Goal: Transaction & Acquisition: Purchase product/service

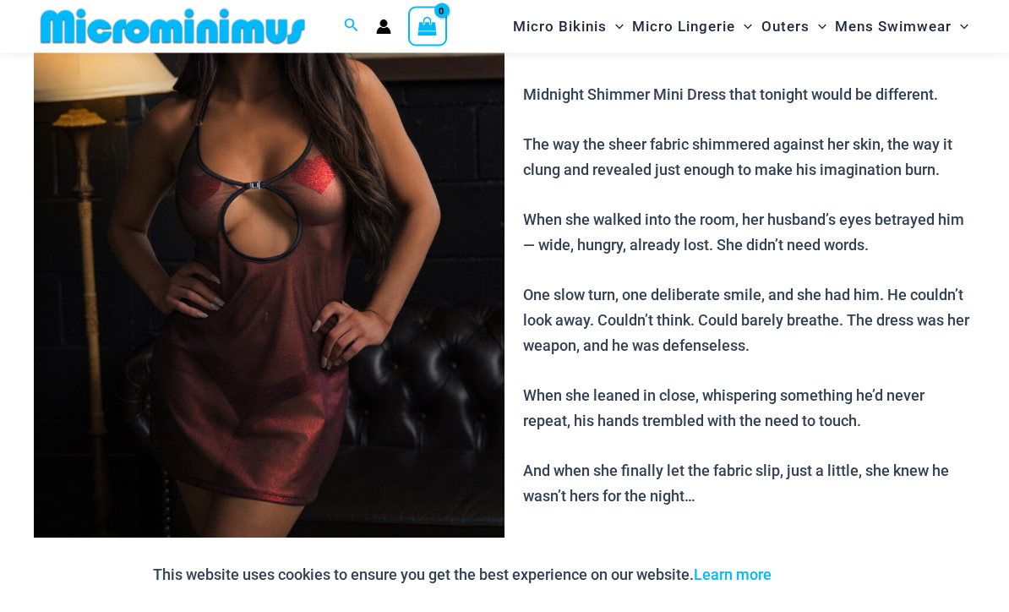
scroll to position [232, 0]
click at [204, 430] on img at bounding box center [269, 225] width 471 height 707
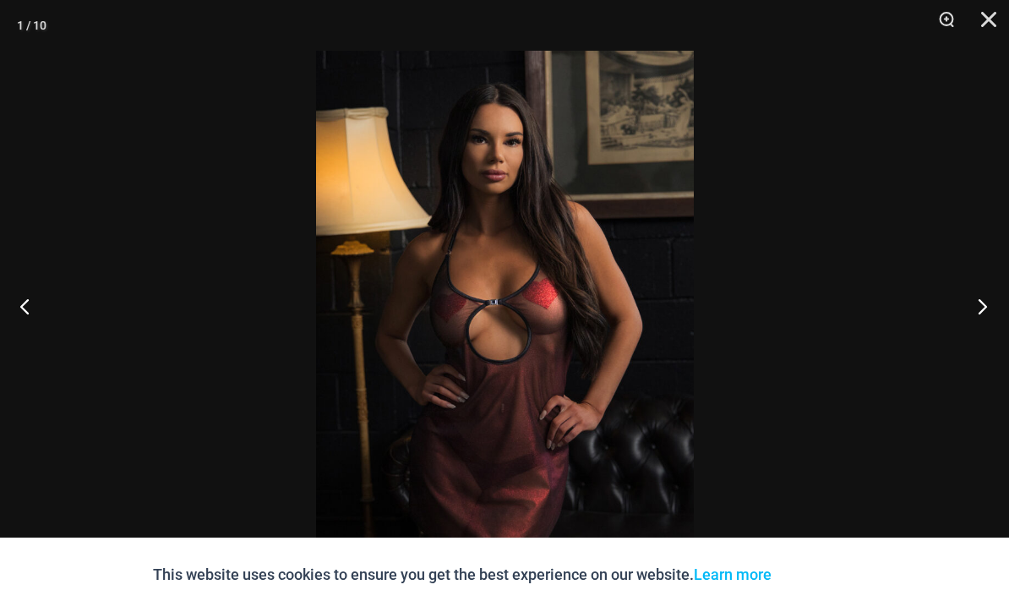
click at [977, 333] on button "Next" at bounding box center [977, 306] width 63 height 85
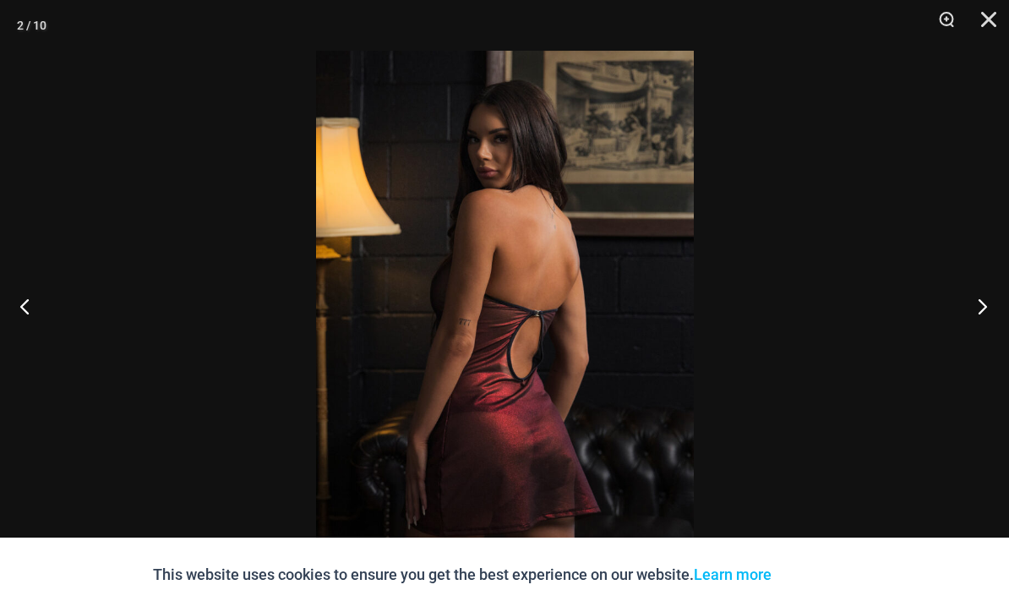
click at [978, 339] on button "Next" at bounding box center [977, 306] width 63 height 85
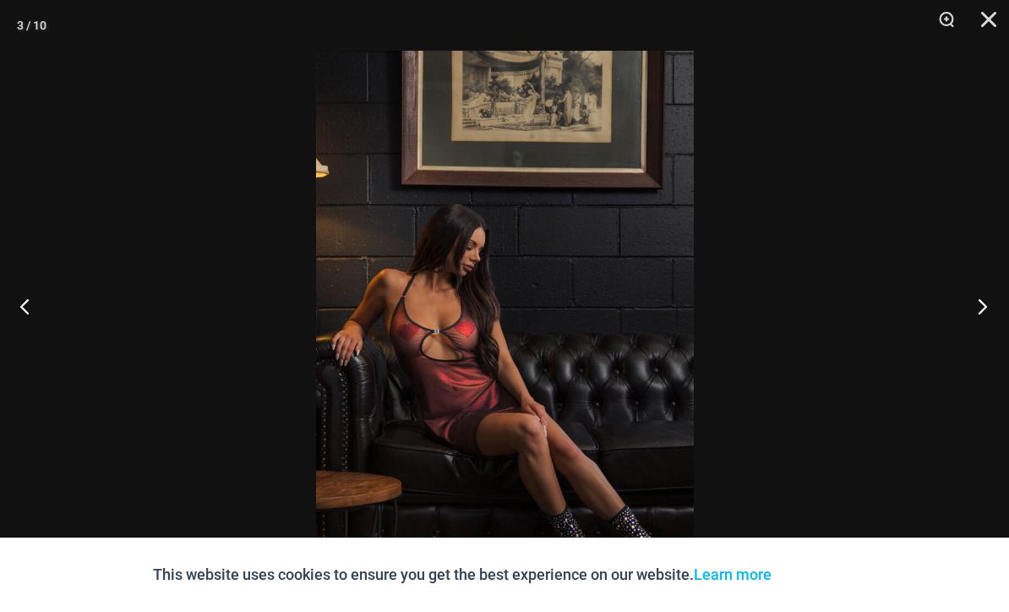
click at [986, 329] on button "Next" at bounding box center [977, 306] width 63 height 85
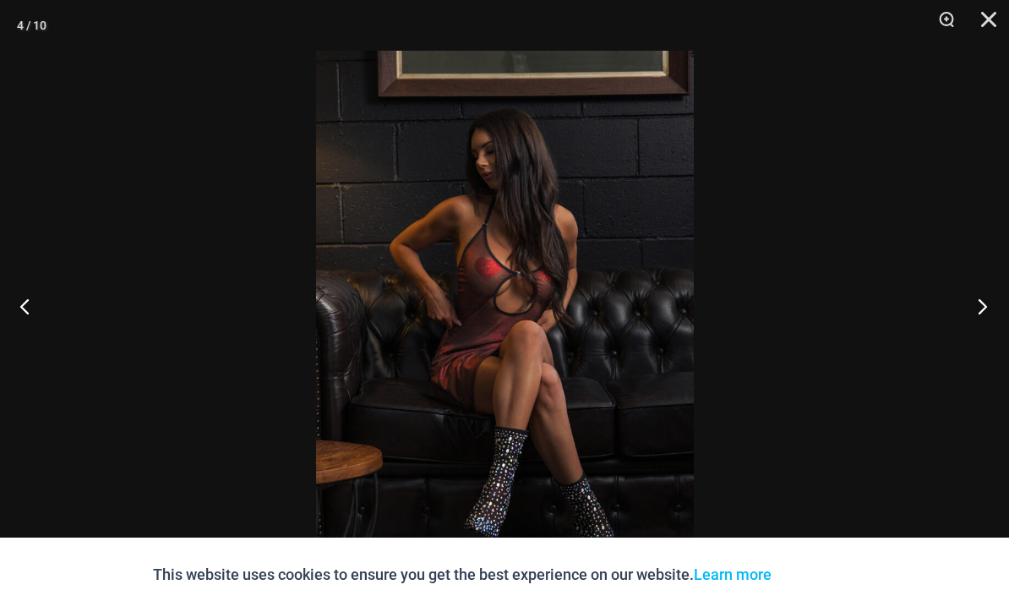
click at [985, 331] on button "Next" at bounding box center [977, 306] width 63 height 85
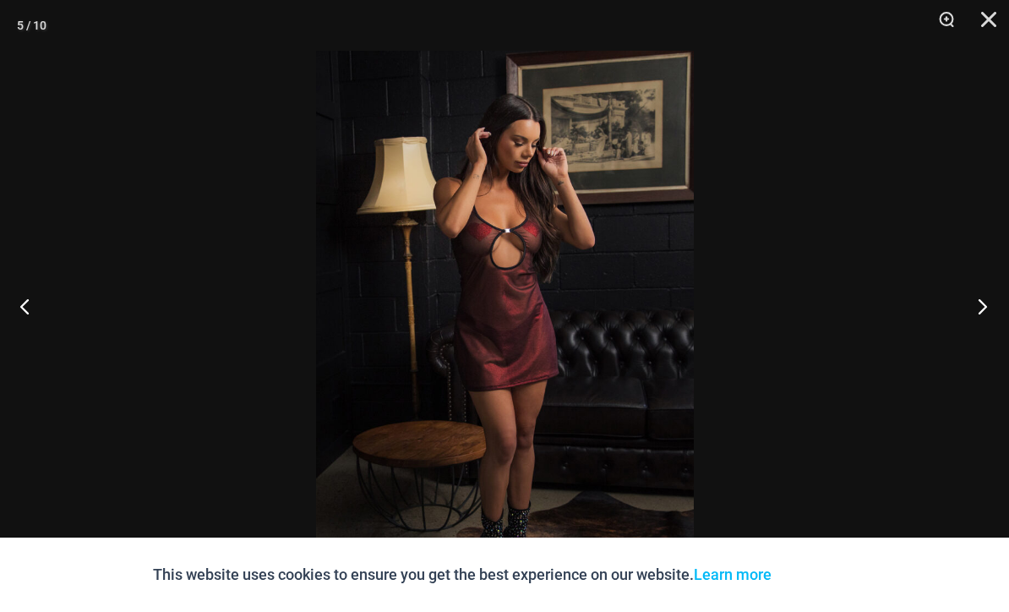
click at [986, 334] on button "Next" at bounding box center [977, 306] width 63 height 85
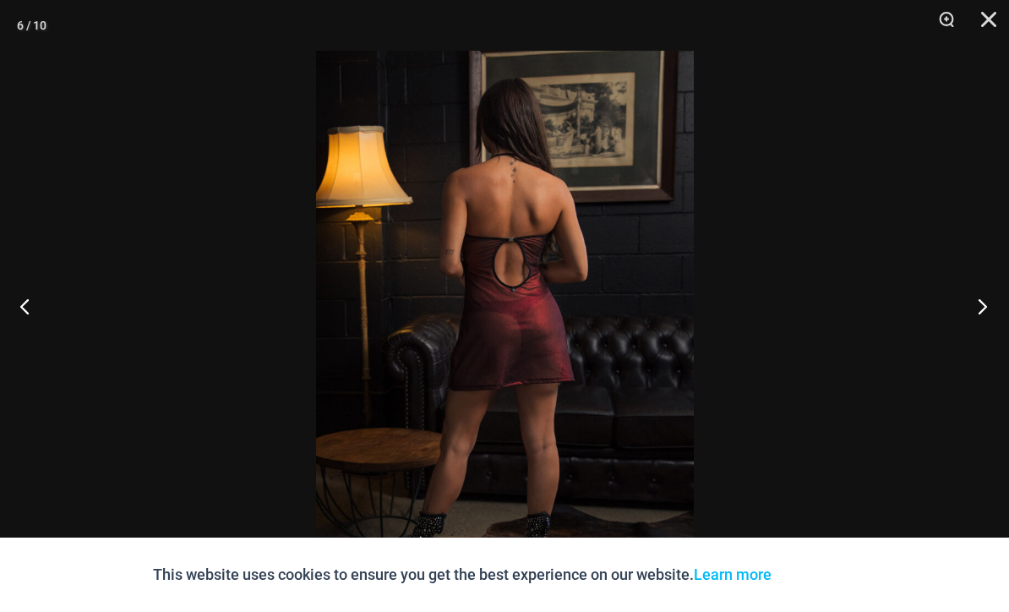
click at [975, 342] on button "Next" at bounding box center [977, 306] width 63 height 85
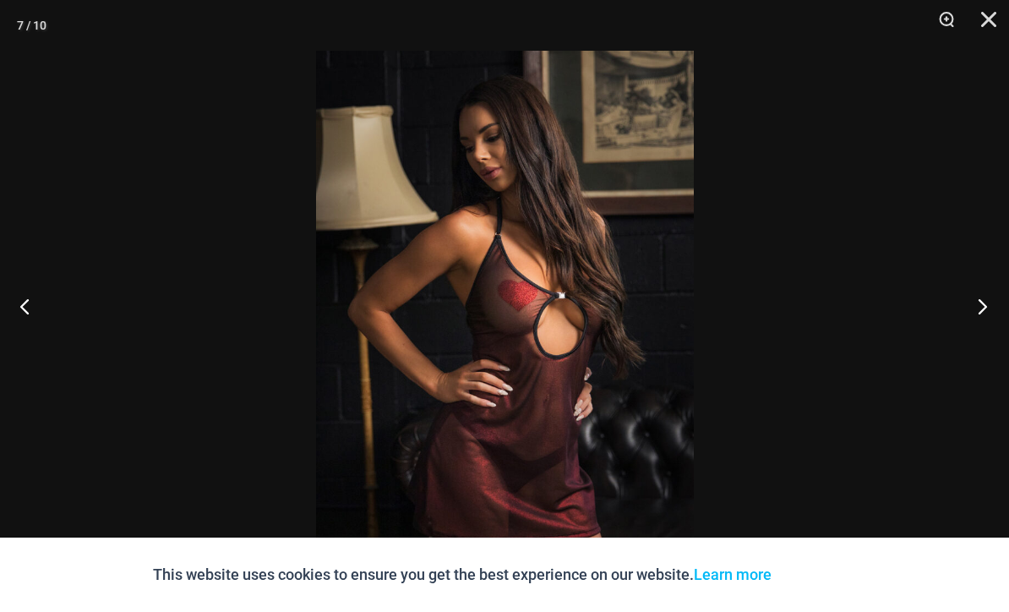
click at [975, 341] on button "Next" at bounding box center [977, 306] width 63 height 85
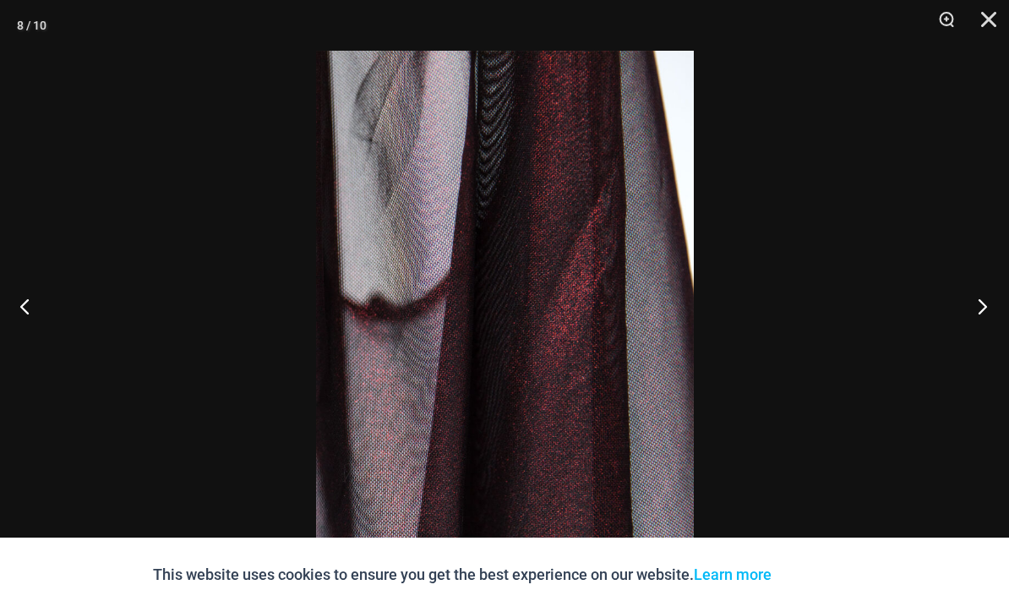
click at [983, 341] on button "Next" at bounding box center [977, 306] width 63 height 85
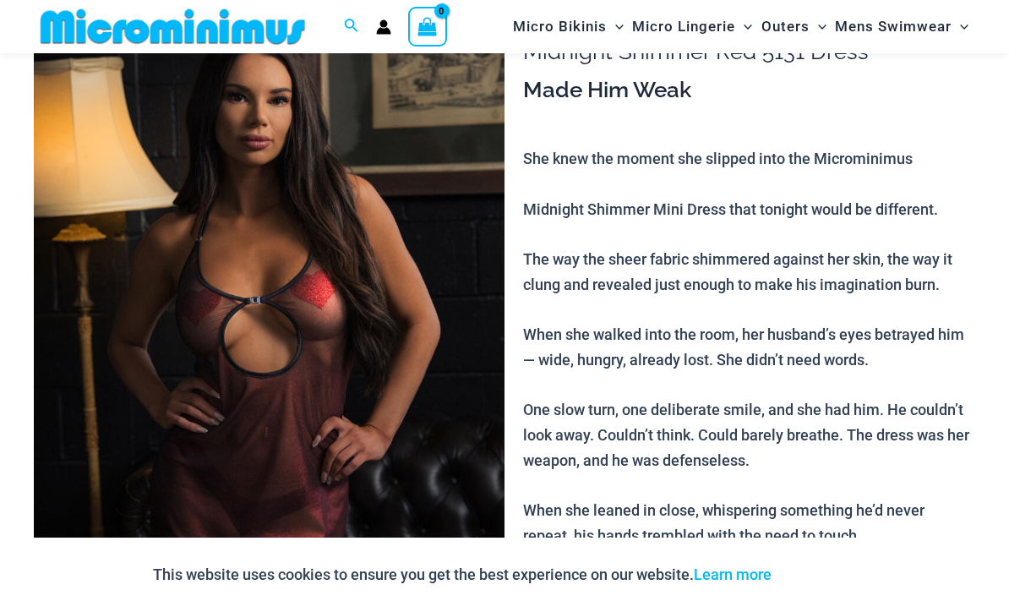
scroll to position [0, 0]
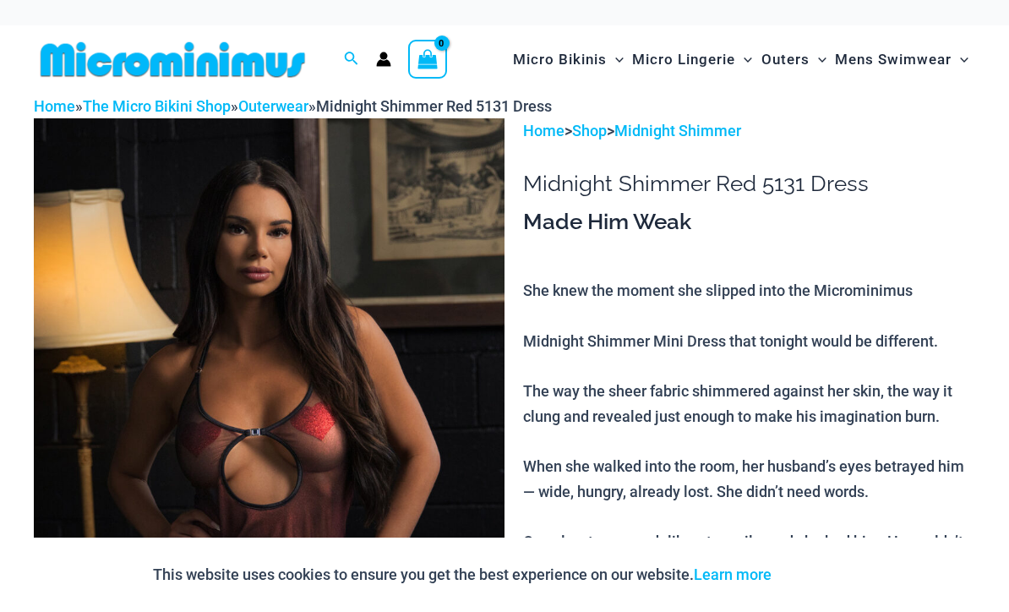
click at [382, 61] on icon "Account icon link" at bounding box center [384, 63] width 14 height 7
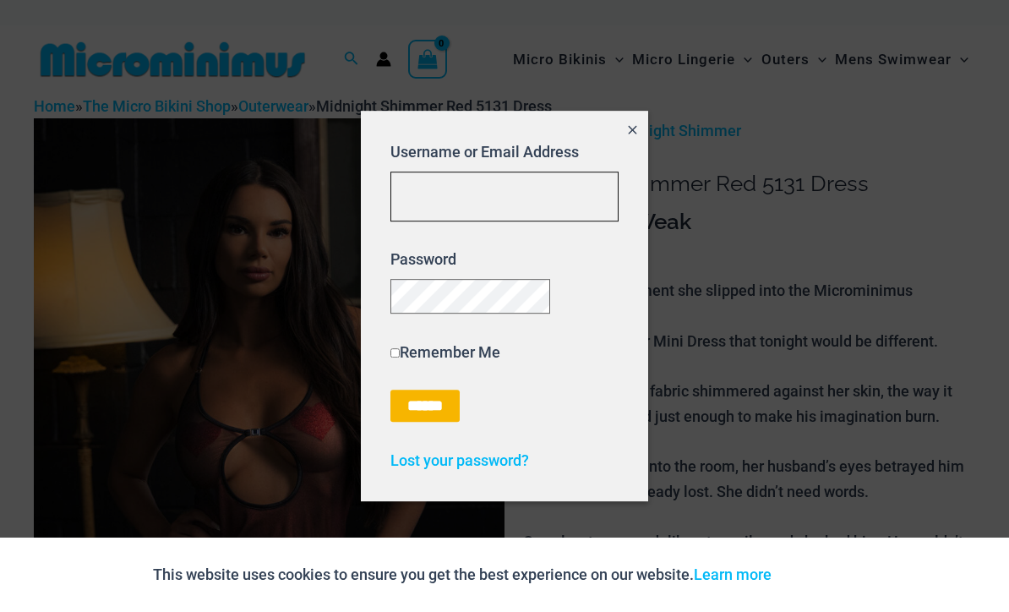
click at [527, 186] on input "Username or Email Address" at bounding box center [505, 197] width 228 height 50
type input "**********"
click at [436, 412] on input "******" at bounding box center [425, 406] width 69 height 32
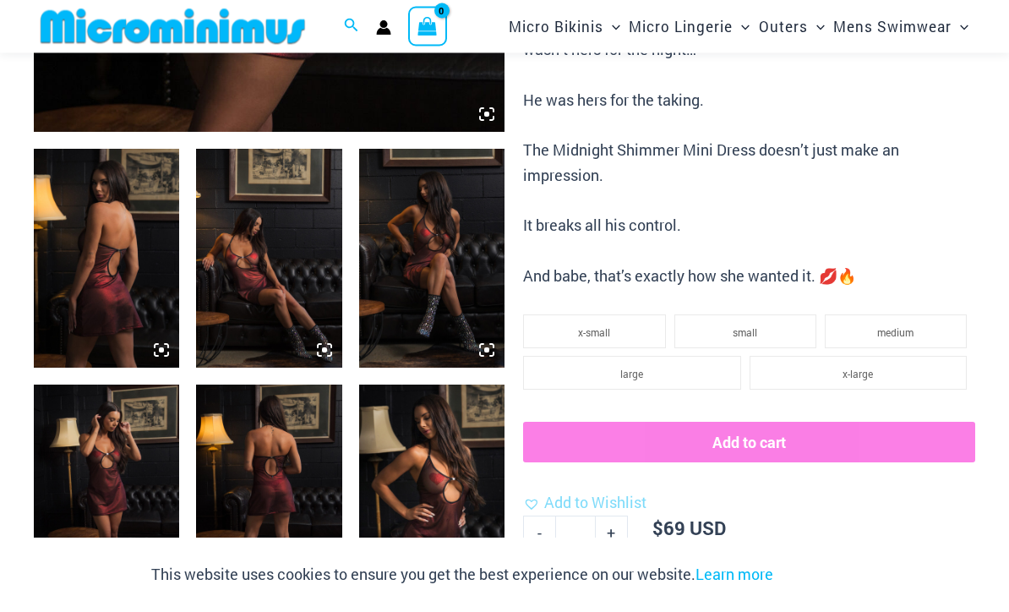
scroll to position [689, 0]
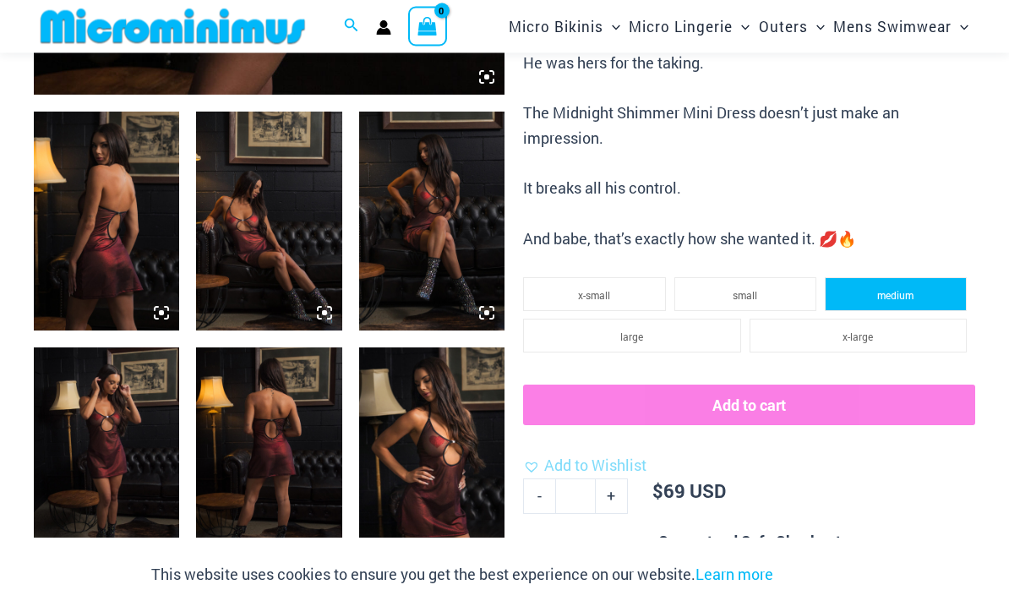
click at [898, 284] on li "medium" at bounding box center [896, 295] width 142 height 34
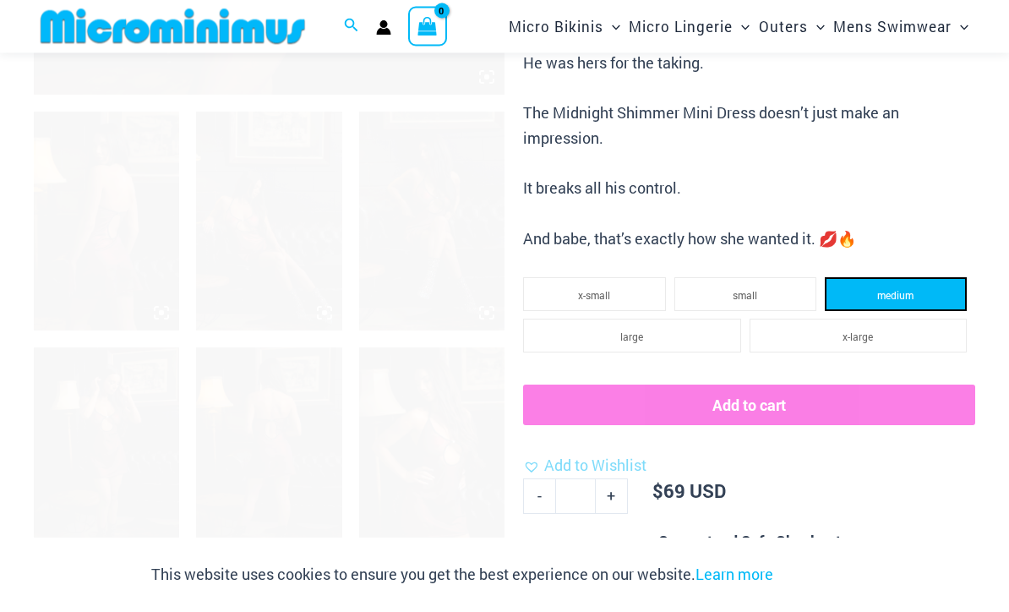
scroll to position [690, 0]
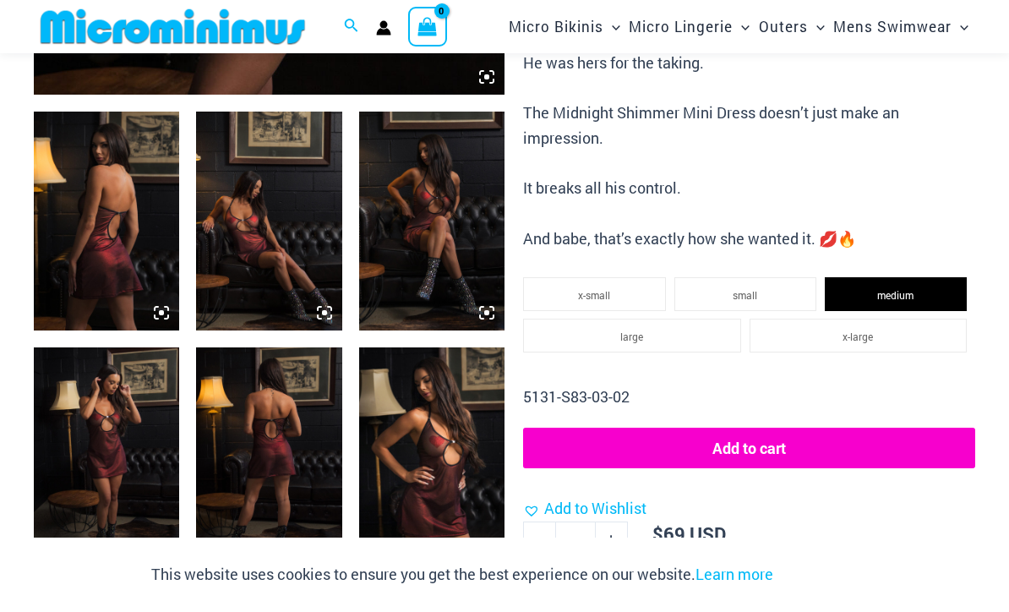
click at [746, 436] on button "Add to cart" at bounding box center [749, 448] width 452 height 41
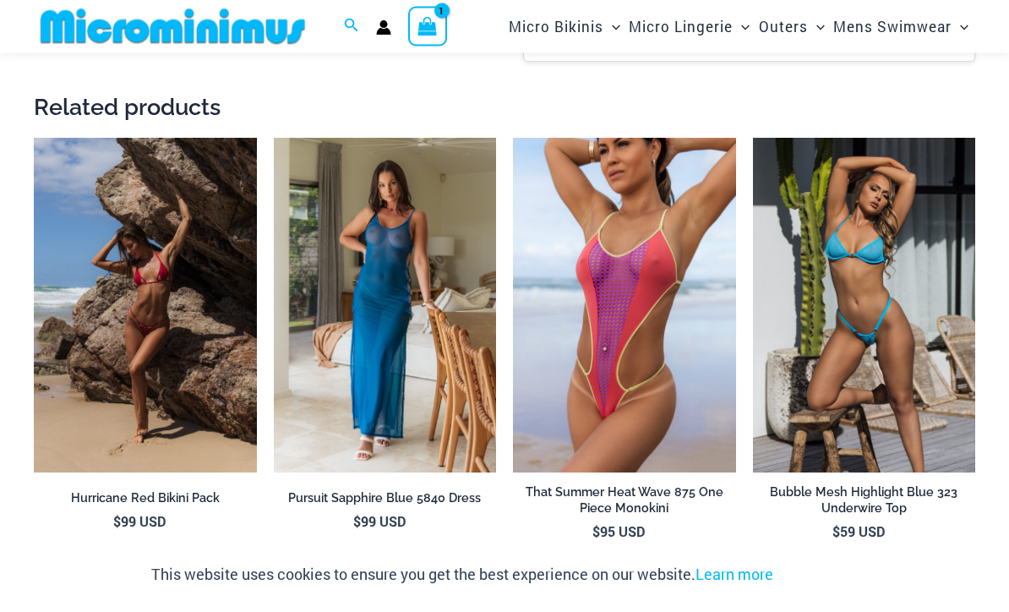
scroll to position [1766, 0]
click at [860, 484] on h2 "Bubble Mesh Highlight Blue 323 Underwire Top" at bounding box center [864, 499] width 223 height 31
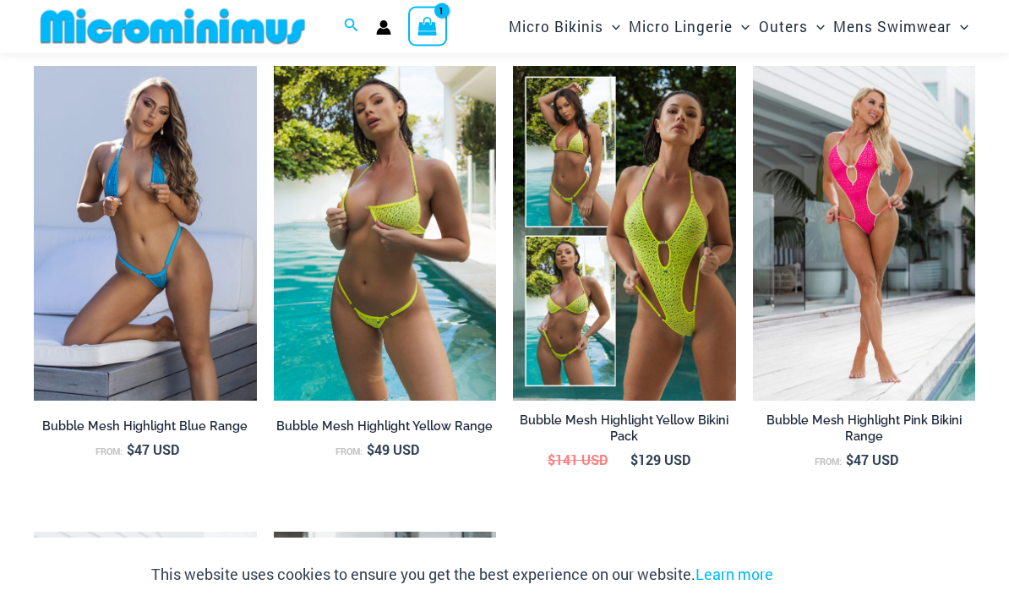
scroll to position [1320, 0]
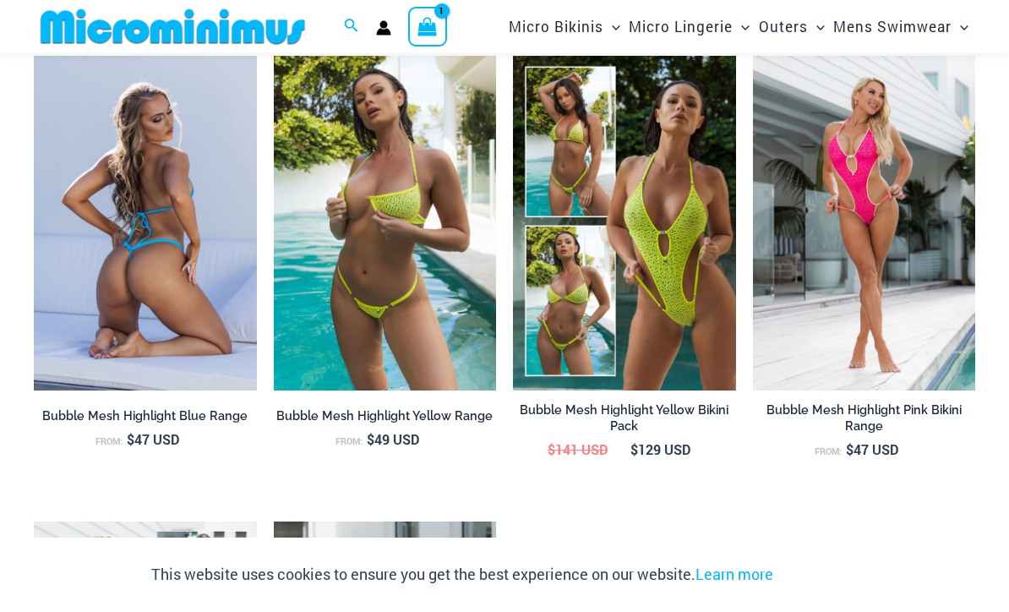
click at [107, 318] on img at bounding box center [145, 223] width 223 height 334
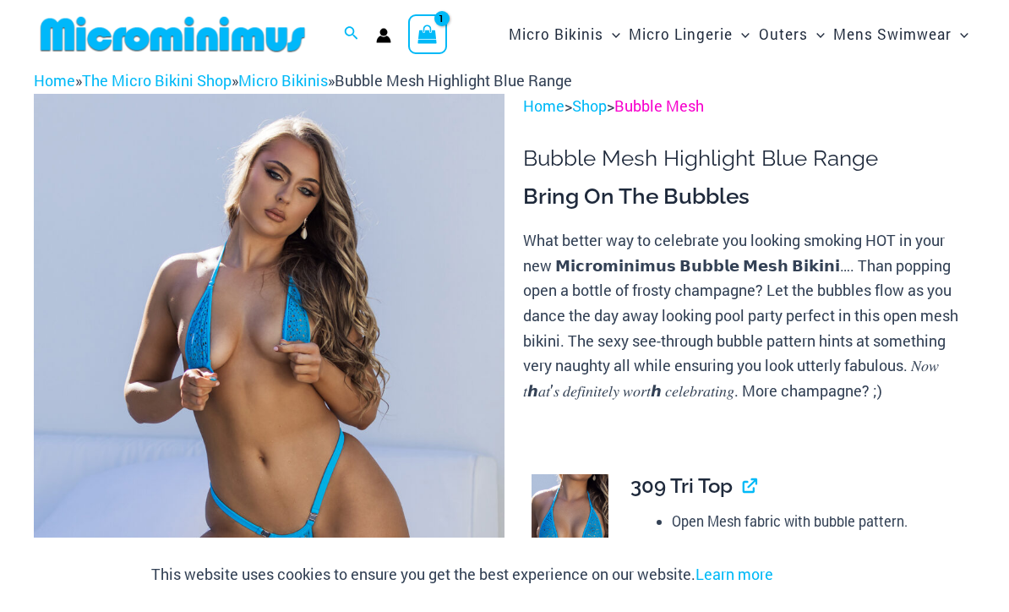
click at [659, 99] on link "Bubble Mesh" at bounding box center [660, 106] width 90 height 20
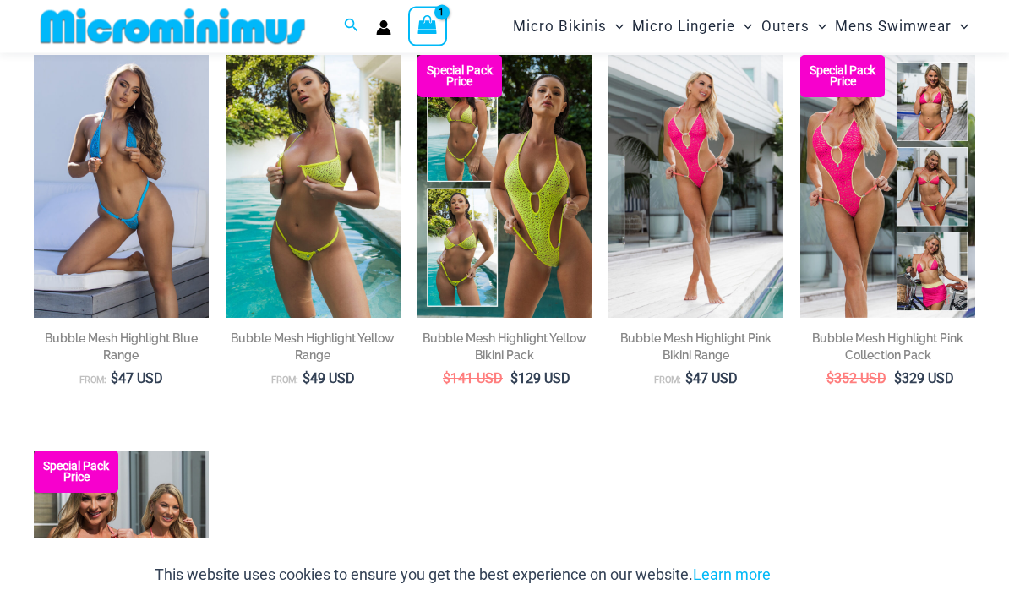
scroll to position [204, 0]
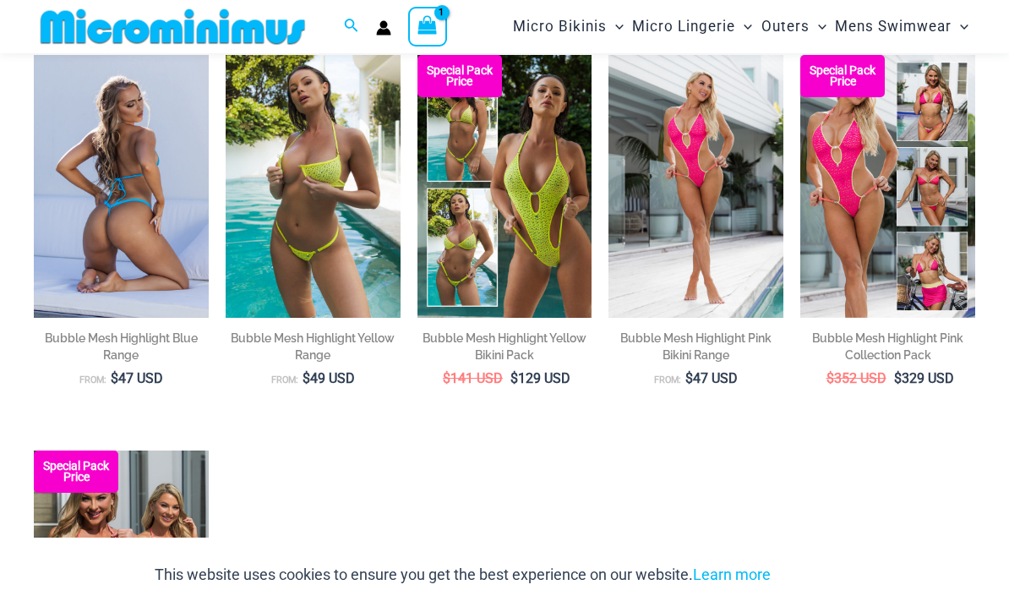
click at [114, 362] on h2 "Bubble Mesh Highlight Blue Range" at bounding box center [121, 347] width 175 height 34
click at [100, 358] on h2 "Bubble Mesh Highlight Blue Range" at bounding box center [121, 347] width 175 height 34
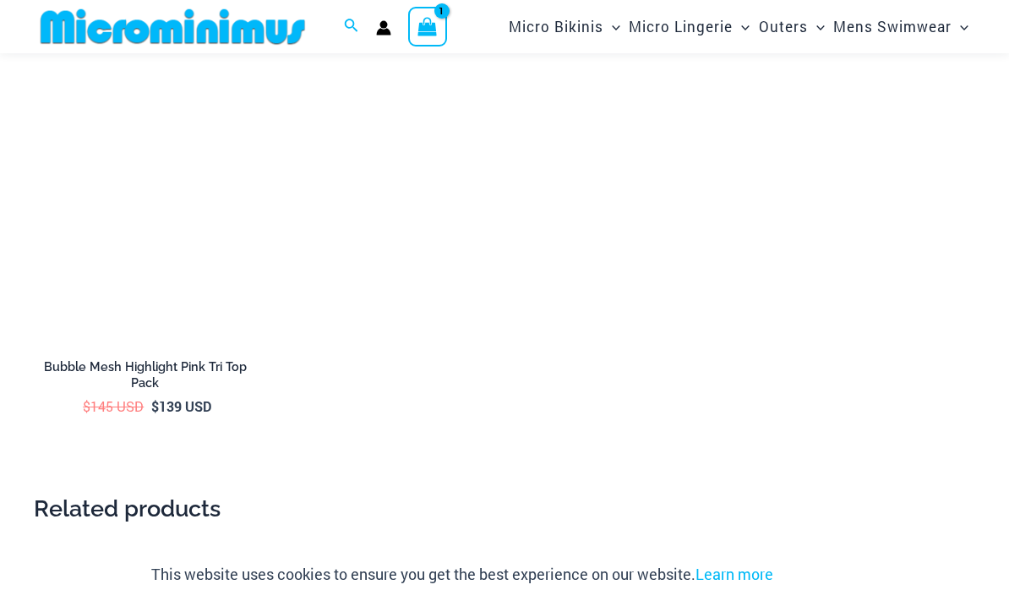
scroll to position [2707, 0]
